Goal: Information Seeking & Learning: Learn about a topic

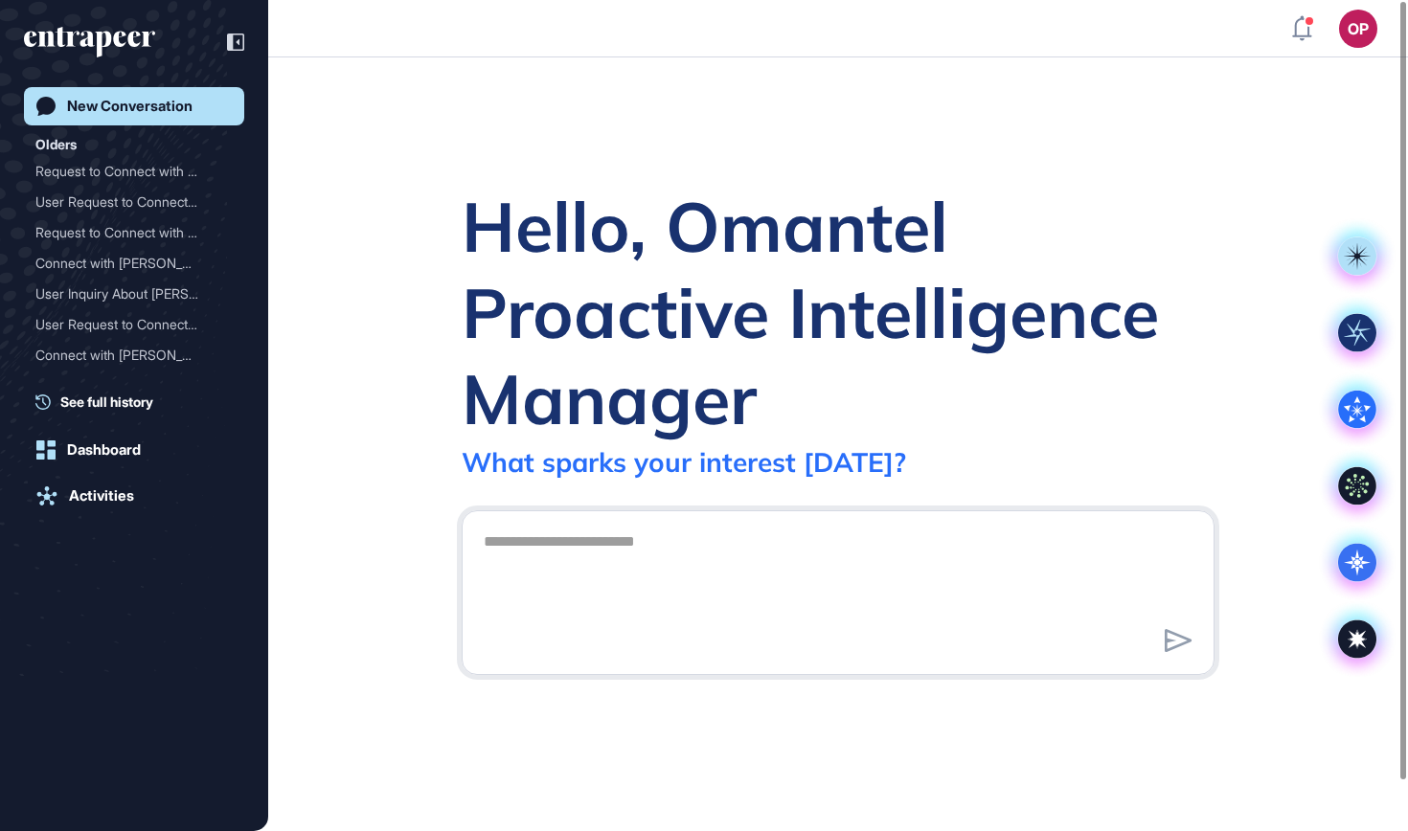
scroll to position [1, 1]
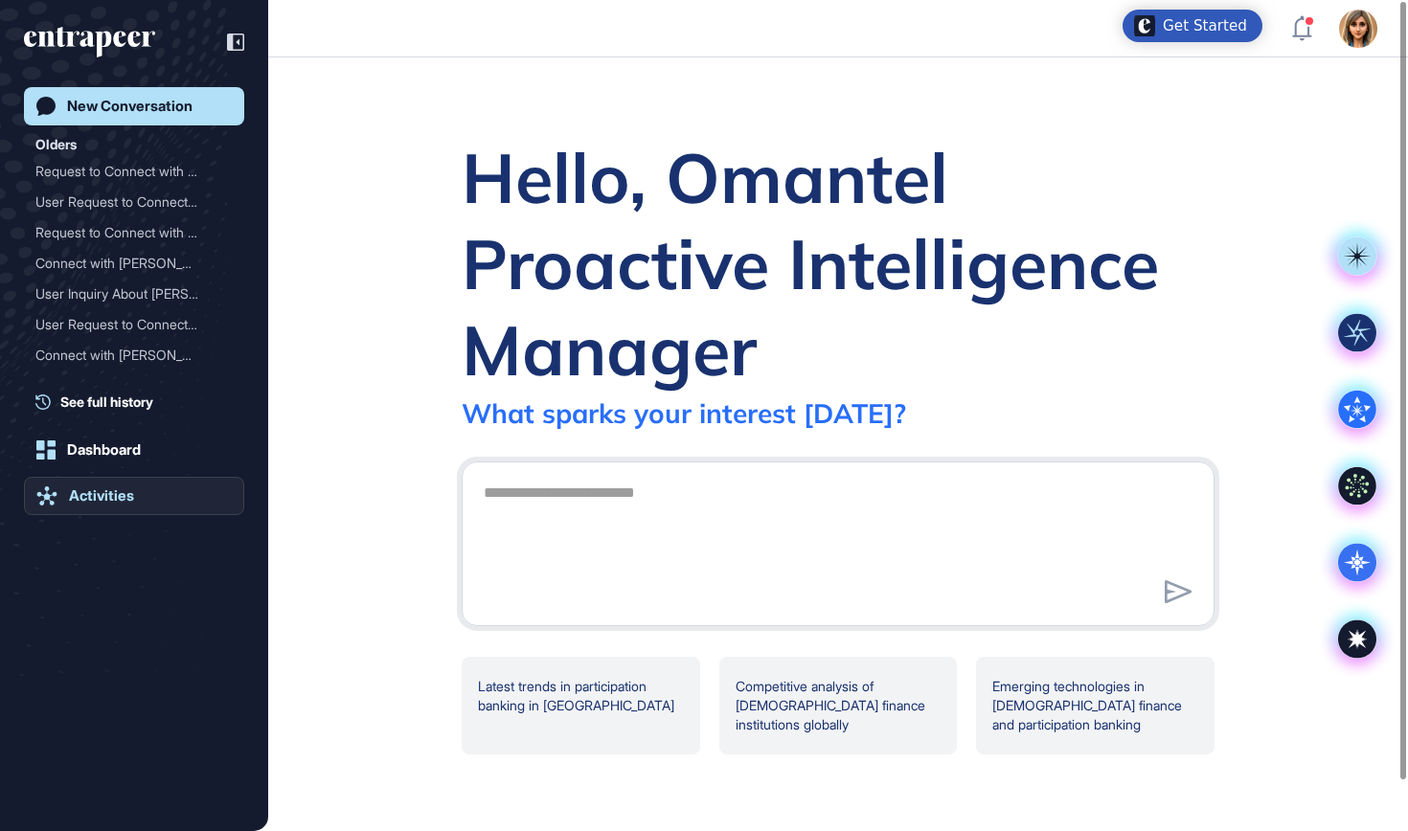
click at [104, 478] on link "Activities" at bounding box center [134, 496] width 220 height 38
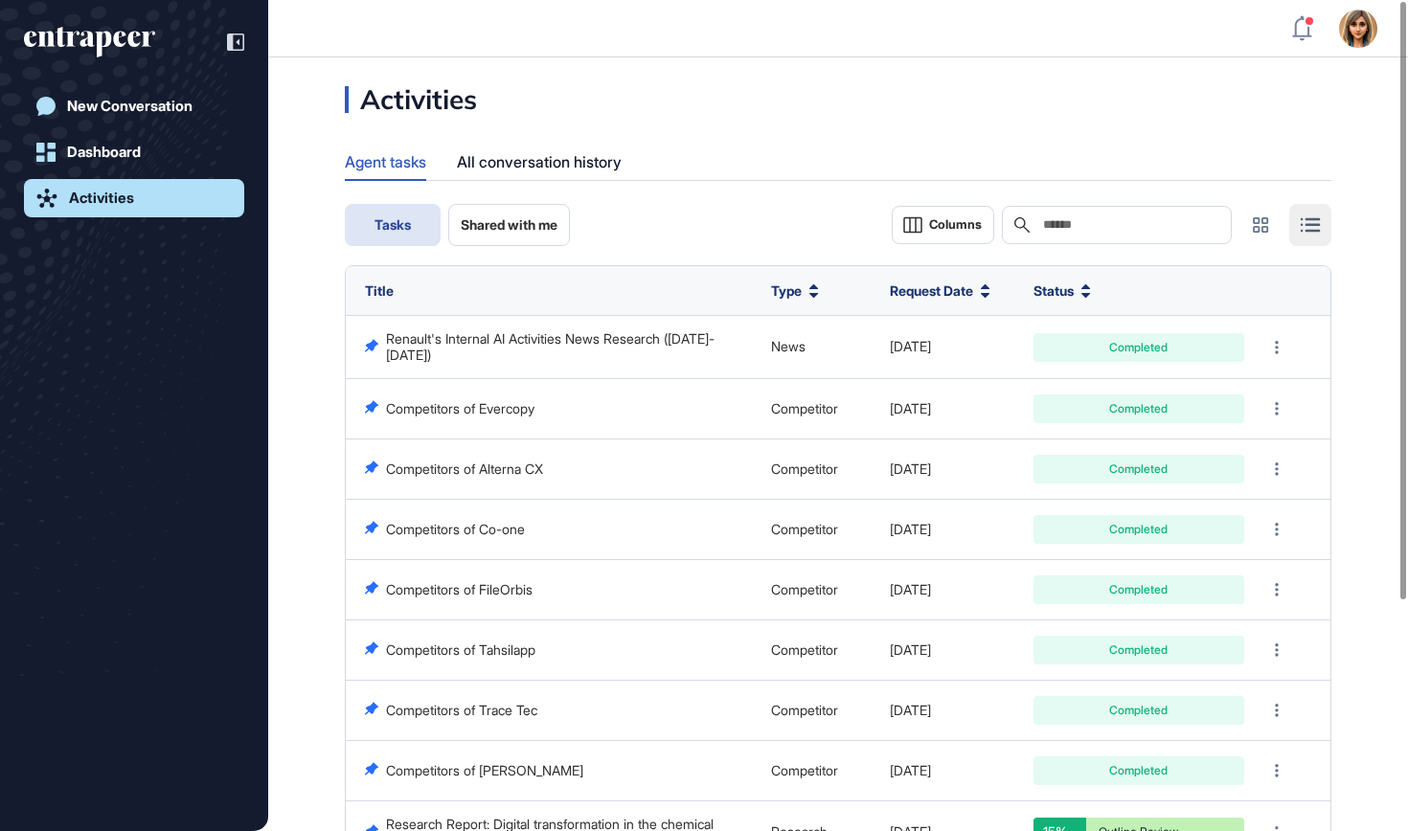
click at [613, 333] on link "Renault's Internal AI Activities News Research (2024-2025)" at bounding box center [550, 346] width 328 height 32
click at [68, 203] on link "Activities" at bounding box center [134, 198] width 220 height 38
click at [87, 54] on icon "entrapeer-logo" at bounding box center [89, 42] width 131 height 31
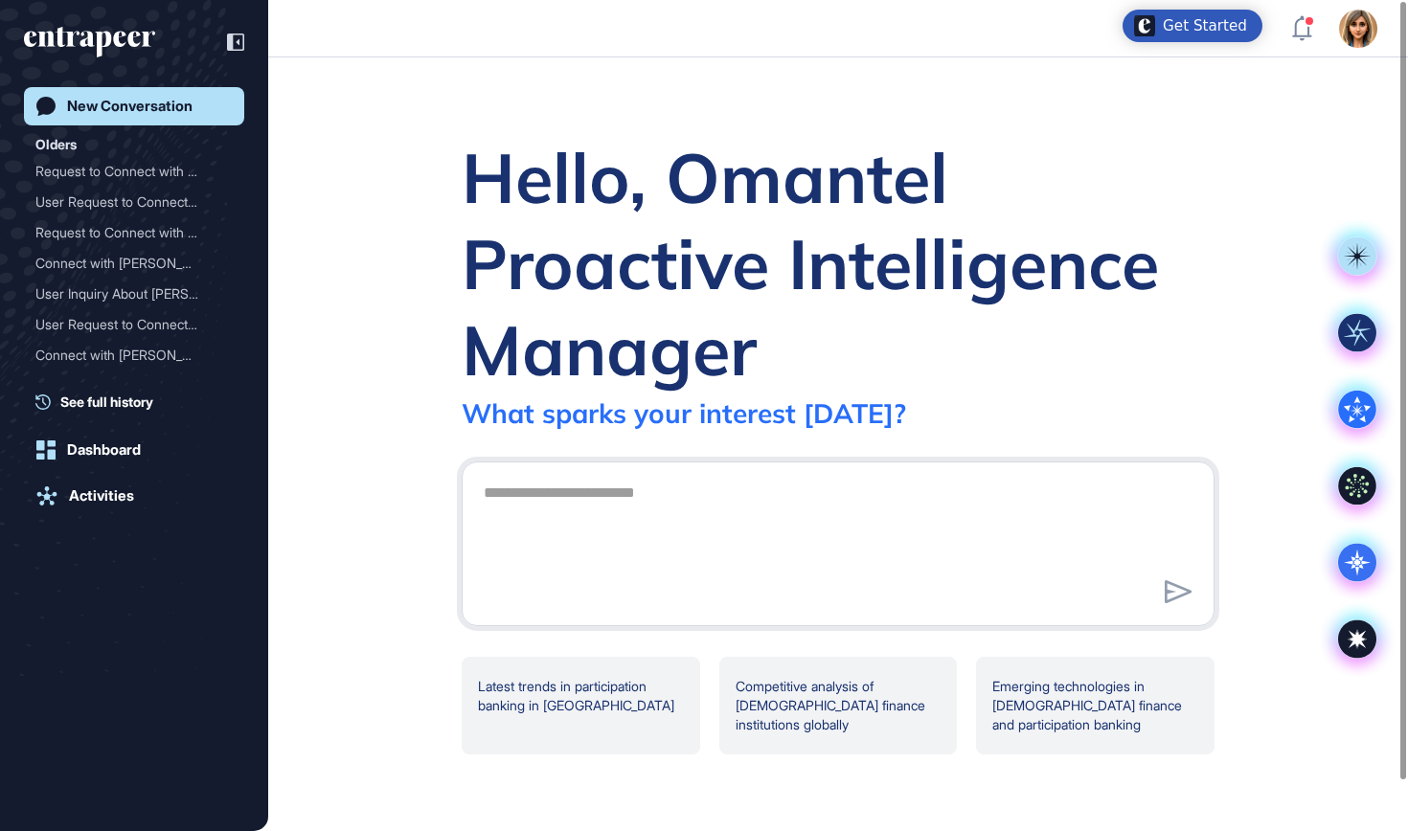
click at [99, 31] on icon "entrapeer-logo" at bounding box center [89, 42] width 131 height 31
